Goal: Communication & Community: Answer question/provide support

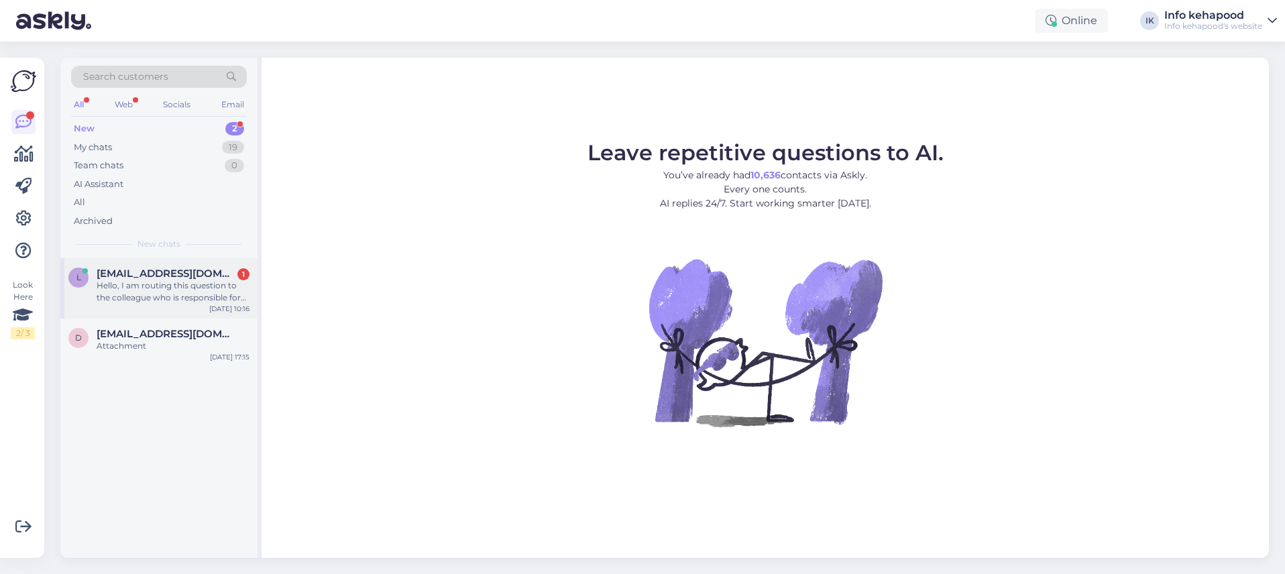
click at [104, 311] on div "l [EMAIL_ADDRESS][DOMAIN_NAME] 1 Hello, I am routing this question to the colle…" at bounding box center [158, 288] width 197 height 60
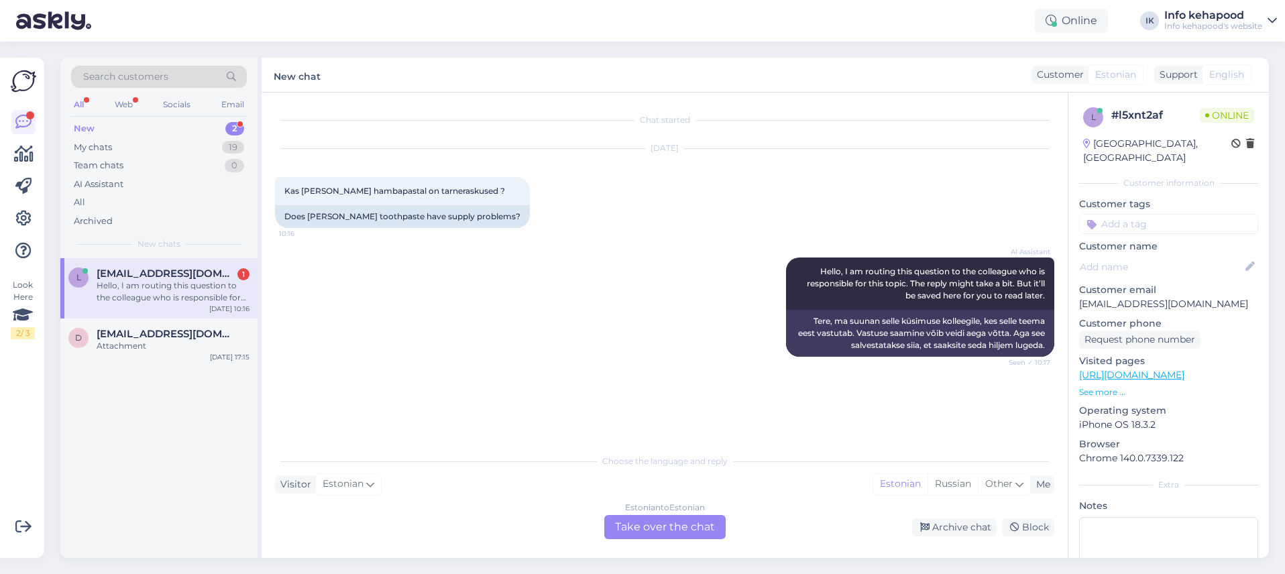
click at [651, 516] on div "Estonian to Estonian Take over the chat" at bounding box center [664, 527] width 121 height 24
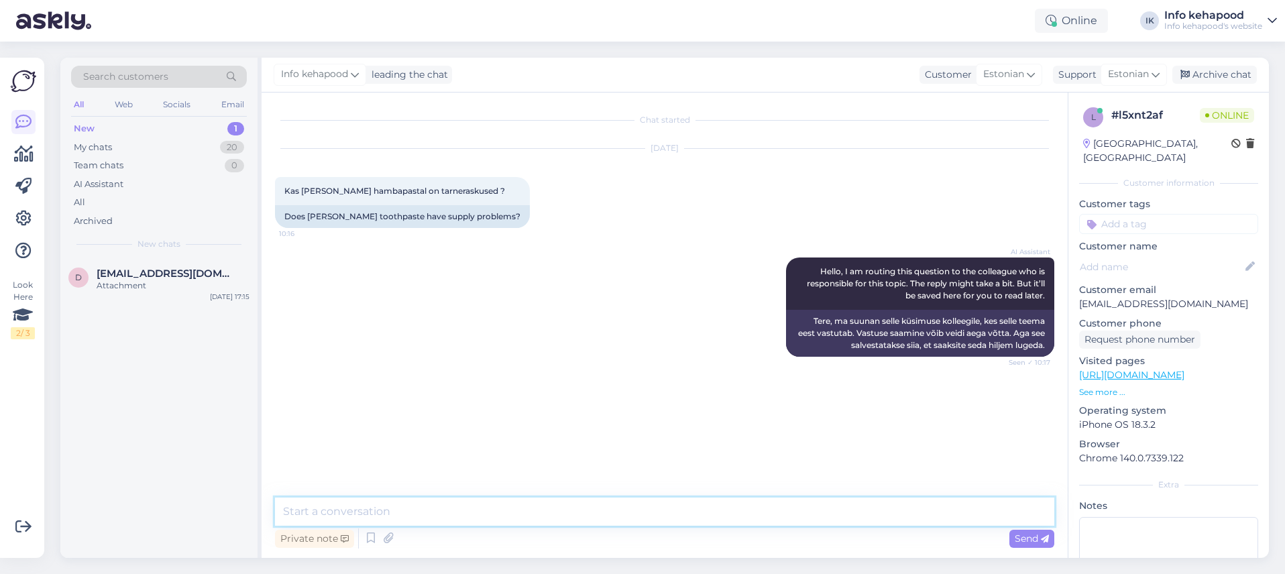
click at [590, 506] on textarea at bounding box center [665, 512] width 780 height 28
drag, startPoint x: 450, startPoint y: 512, endPoint x: 462, endPoint y: 513, distance: 11.5
click at [451, 512] on textarea "Tere! Millist Marvist Te täpsemqalt mõtlete?" at bounding box center [665, 512] width 780 height 28
type textarea "Tere! Millist Marvist Te täpsemalt mõtlete?"
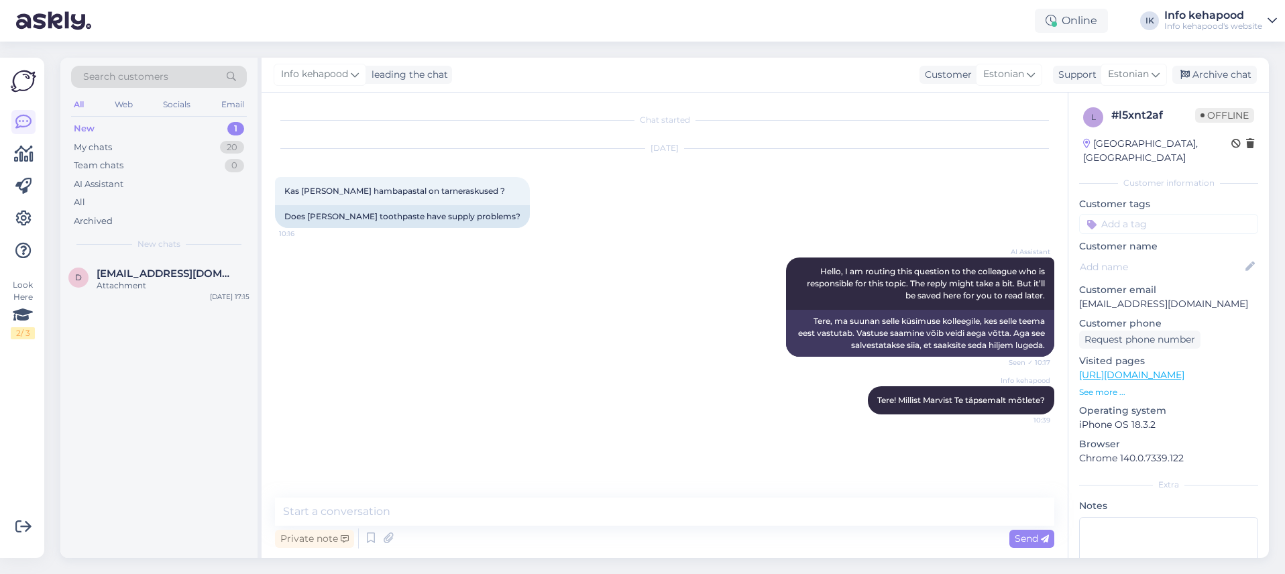
click at [223, 398] on div "d [EMAIL_ADDRESS][DOMAIN_NAME] Attachment [DATE] 17:15" at bounding box center [158, 408] width 197 height 300
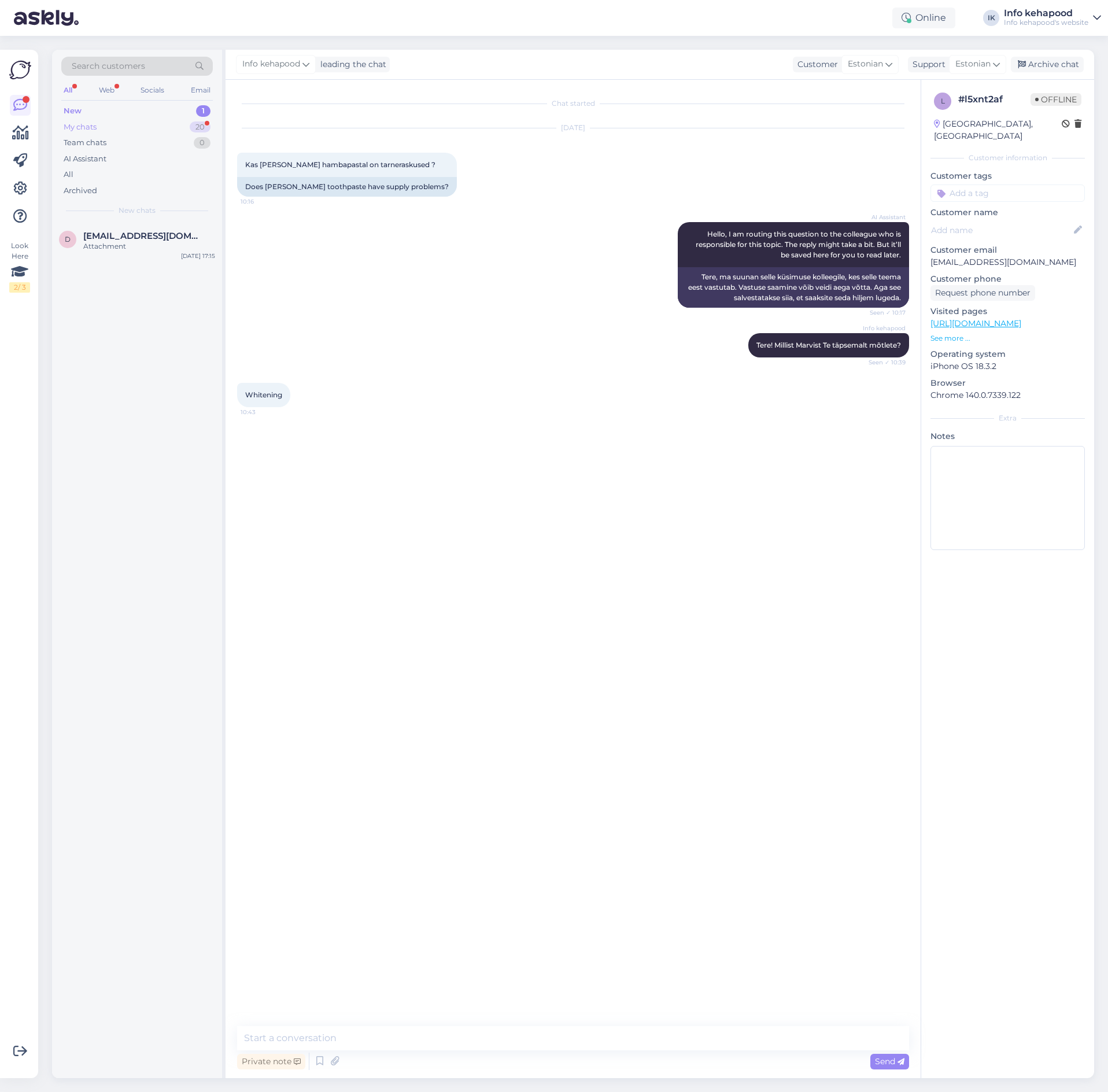
click at [175, 122] on div "My chats 20" at bounding box center [137, 127] width 152 height 16
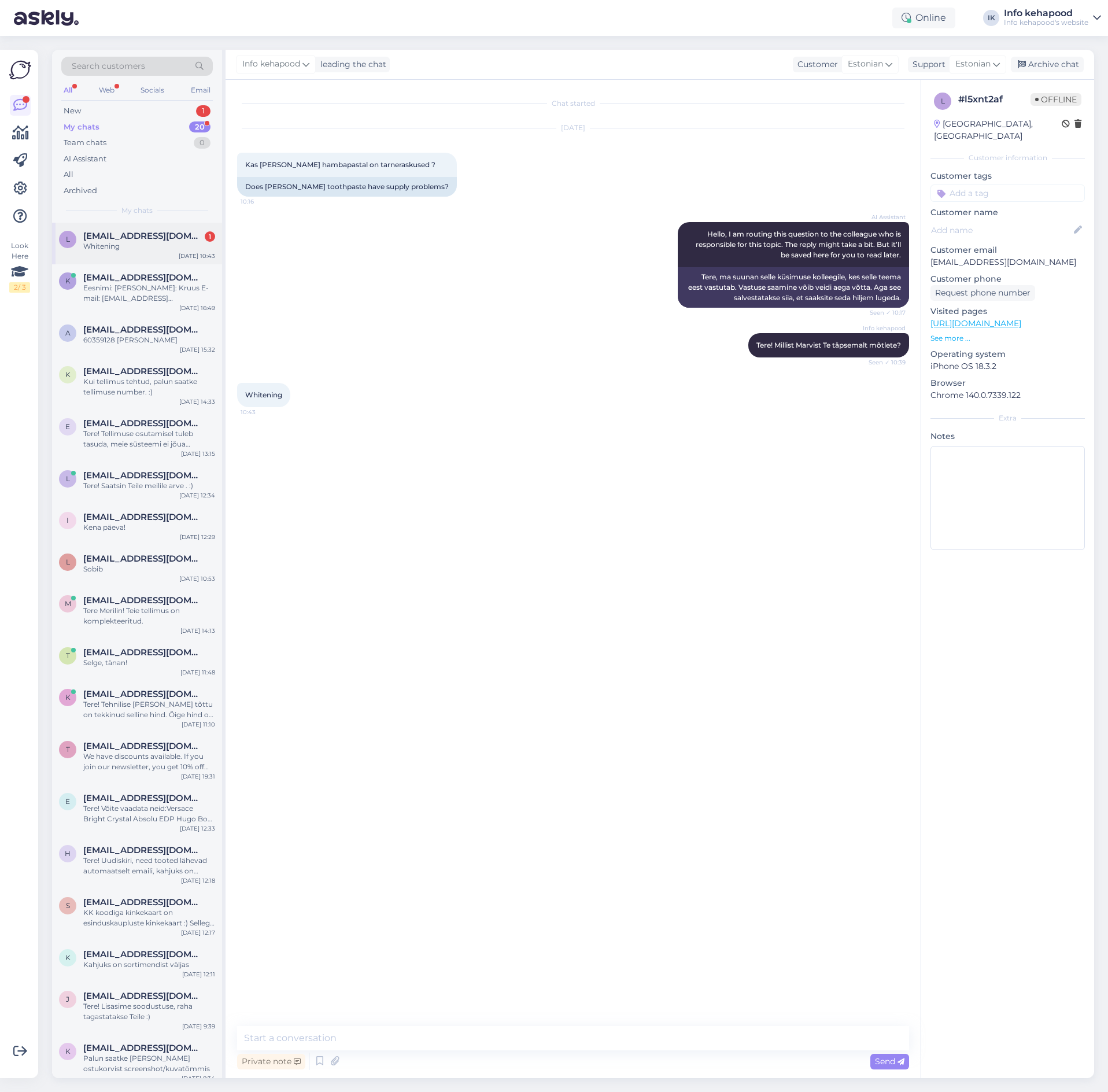
click at [155, 233] on span "[EMAIL_ADDRESS][DOMAIN_NAME]" at bounding box center [144, 236] width 121 height 10
click at [373, 495] on div "Chat started [DATE] Kas [PERSON_NAME] hambapastal on tarneraskused ? 10:16 Does…" at bounding box center [573, 579] width 695 height 998
click at [370, 495] on textarea at bounding box center [573, 1038] width 673 height 24
type textarea "L"
type textarea "k"
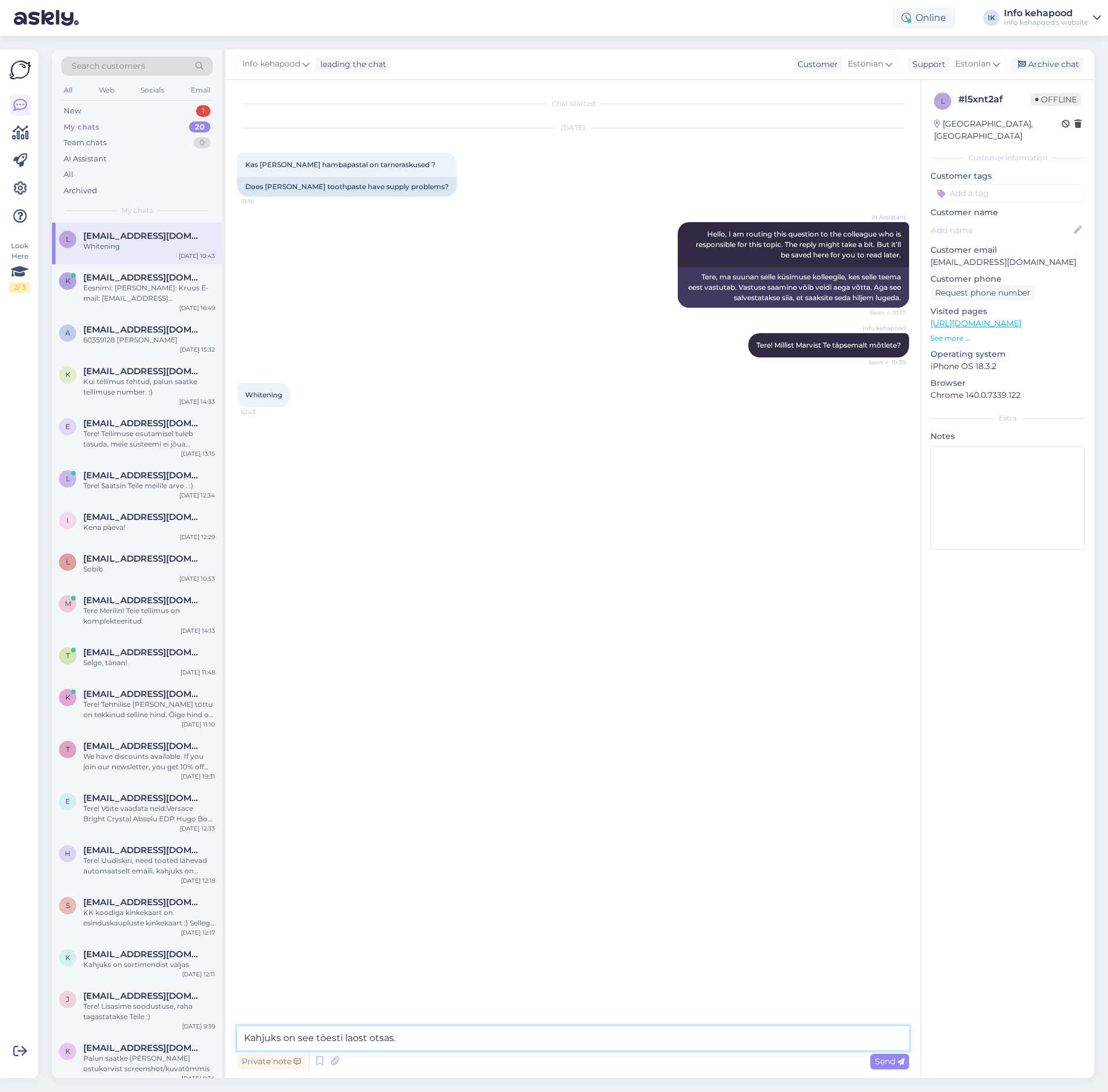
click at [499, 495] on textarea "Kahjuks on see tõesti laost otsas." at bounding box center [573, 1038] width 673 height 24
paste textarea "[PERSON_NAME] on mingid suuremat sorti tootmisprobleemid. Hankija ei oska ka öe…"
click at [467, 495] on textarea "Kahjuks on see tõesti laost otsas. [PERSON_NAME] on mingid suuremat sorti tootm…" at bounding box center [573, 1038] width 673 height 24
type textarea "Kahjuks on see tõesti laost otsas. [PERSON_NAME] on suuremat sorti tootmisprobl…"
click at [897, 495] on span "Send" at bounding box center [890, 1061] width 29 height 10
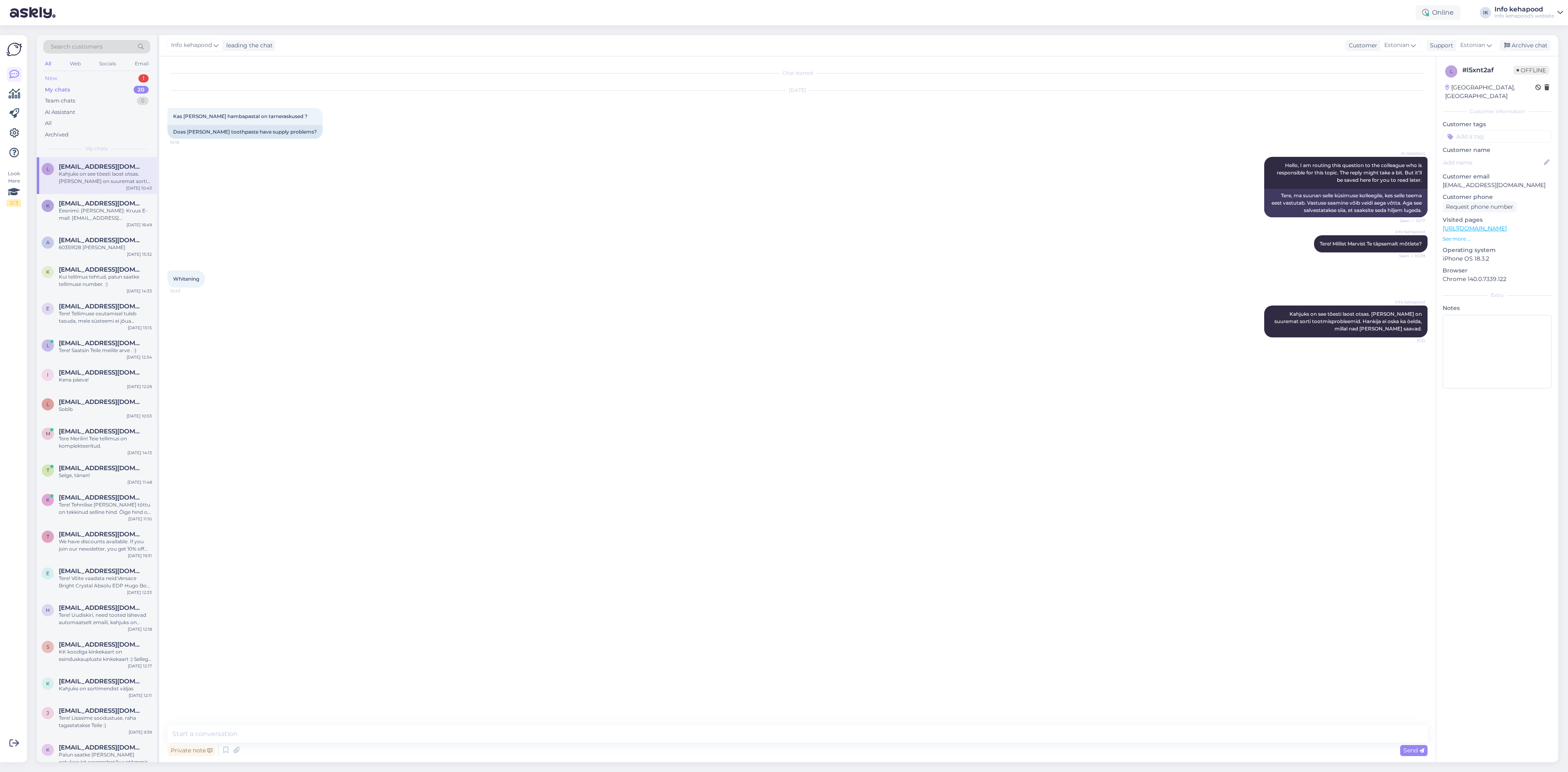
click at [69, 72] on div "New 1" at bounding box center [97, 78] width 107 height 12
